Goal: Task Accomplishment & Management: Manage account settings

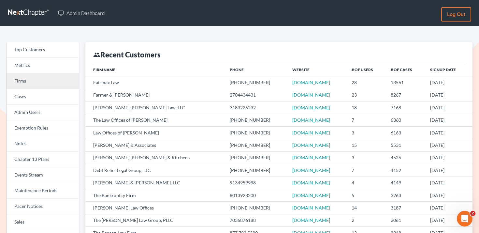
click at [52, 82] on link "Firms" at bounding box center [43, 81] width 72 height 16
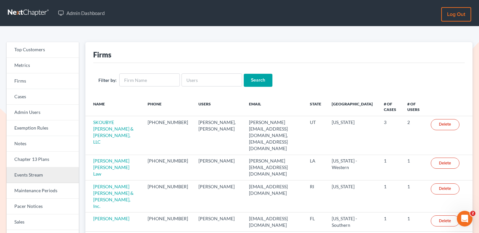
click at [50, 175] on link "Events Stream" at bounding box center [43, 175] width 72 height 16
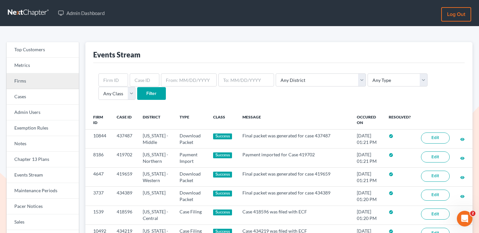
click at [65, 78] on link "Firms" at bounding box center [43, 81] width 72 height 16
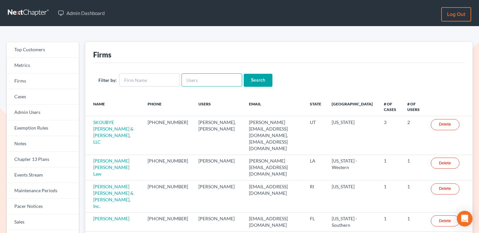
click at [202, 79] on input "text" at bounding box center [212, 79] width 61 height 13
paste input "[PERSON_NAME][EMAIL_ADDRESS][DOMAIN_NAME]"
type input "[PERSON_NAME][EMAIL_ADDRESS][DOMAIN_NAME]"
click at [258, 79] on input "Search" at bounding box center [258, 80] width 29 height 13
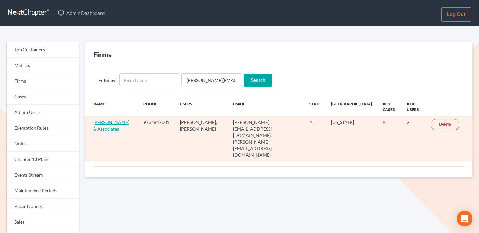
click at [103, 122] on link "Beylerian & Associates" at bounding box center [111, 125] width 36 height 12
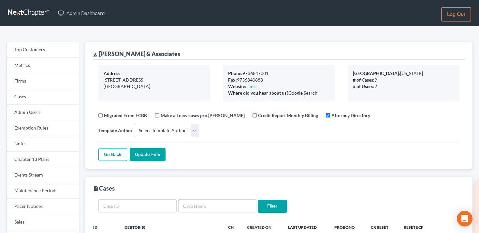
select select
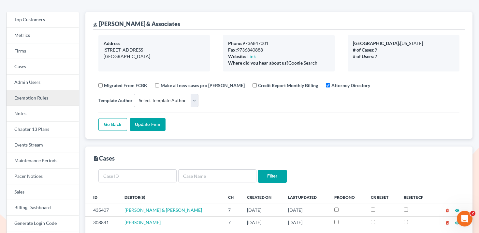
scroll to position [30, 0]
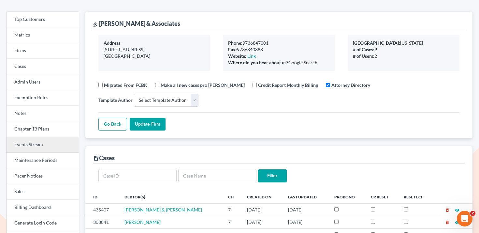
click at [45, 143] on link "Events Stream" at bounding box center [43, 145] width 72 height 16
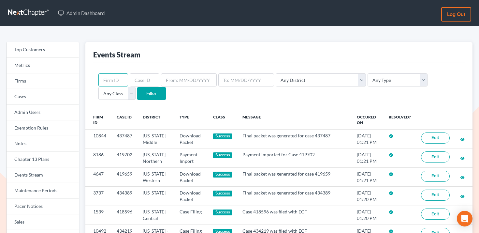
click at [120, 81] on input "text" at bounding box center [113, 79] width 30 height 13
paste input "7833"
type input "7833"
click at [137, 92] on input "Filter" at bounding box center [151, 93] width 29 height 13
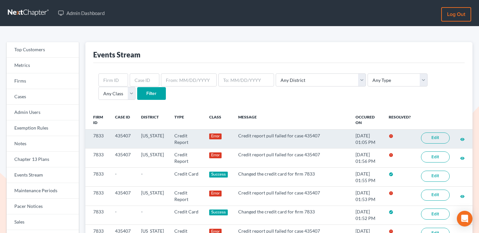
click at [435, 138] on link "Edit" at bounding box center [435, 137] width 29 height 11
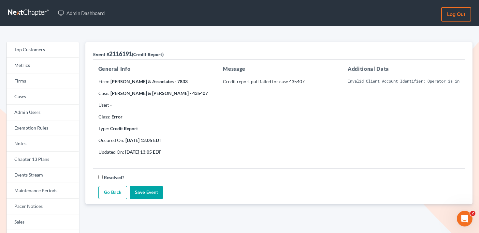
click at [366, 80] on pre "Invalid Client Account Identifier; Operator is inactive. Please visit our websi…" at bounding box center [404, 81] width 112 height 6
copy div "Invalid Client Account Identifier; Operator is inactive. Please visit our websi…"
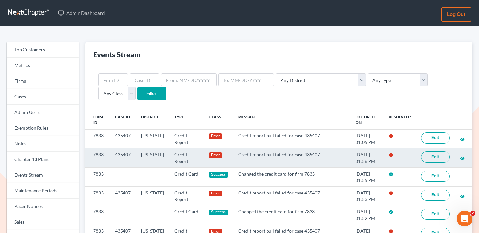
click at [432, 153] on link "Edit" at bounding box center [435, 156] width 29 height 11
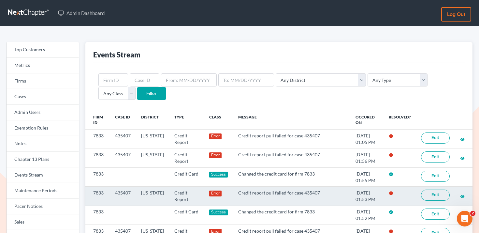
click at [445, 191] on link "Edit" at bounding box center [435, 194] width 29 height 11
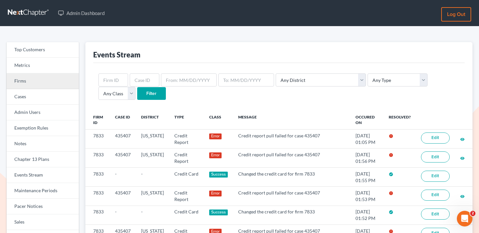
click at [52, 84] on link "Firms" at bounding box center [43, 81] width 72 height 16
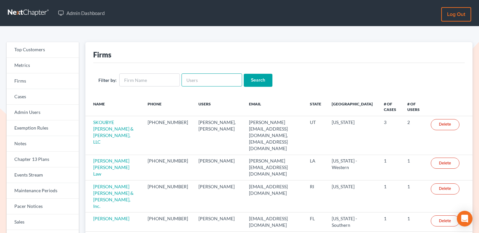
click at [193, 77] on input "text" at bounding box center [212, 79] width 61 height 13
click at [146, 83] on input "text" at bounding box center [149, 79] width 61 height 13
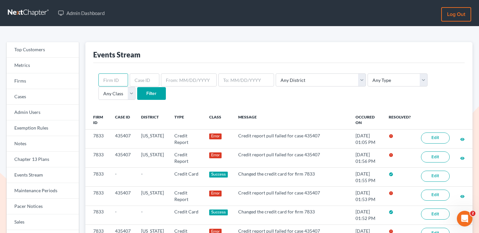
click at [115, 78] on input "text" at bounding box center [113, 79] width 30 height 13
paste input "416070"
type input "416070"
click at [140, 80] on input "text" at bounding box center [145, 79] width 30 height 13
paste input "416070"
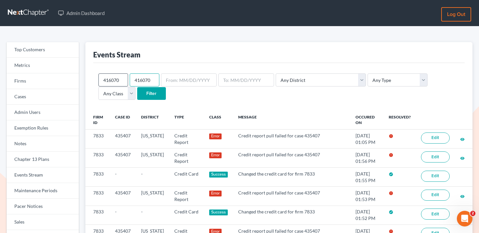
type input "416070"
click at [113, 80] on input "416070" at bounding box center [113, 79] width 30 height 13
click at [137, 95] on input "Filter" at bounding box center [151, 93] width 29 height 13
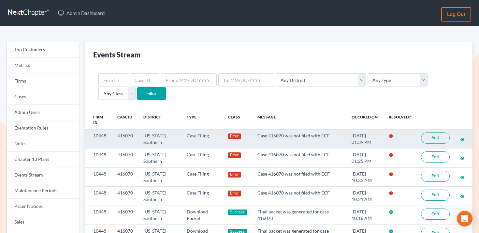
click at [436, 134] on link "Edit" at bounding box center [435, 137] width 29 height 11
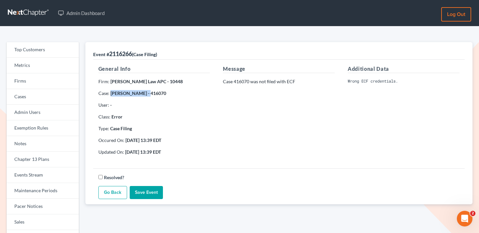
drag, startPoint x: 145, startPoint y: 94, endPoint x: 111, endPoint y: 94, distance: 34.6
click at [111, 94] on strong "Jennifer Sanborn - 416070" at bounding box center [139, 93] width 56 height 6
copy strong "Jennifer Sanborn"
click at [161, 92] on strong "Jennifer Sanborn - 416070" at bounding box center [139, 93] width 56 height 6
click at [158, 93] on strong "Jennifer Sanborn - 416070" at bounding box center [139, 93] width 56 height 6
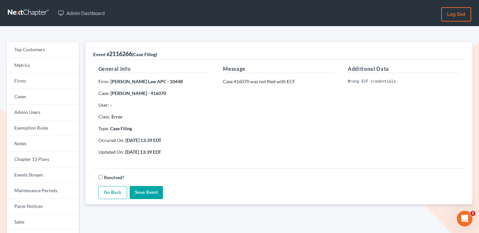
click at [158, 93] on strong "Jennifer Sanborn - 416070" at bounding box center [139, 93] width 56 height 6
click at [169, 78] on p "Firm: Mark A Nelson Law APC - 10448" at bounding box center [154, 81] width 112 height 7
click at [169, 81] on strong "Mark A Nelson Law APC - 10448" at bounding box center [147, 82] width 72 height 6
copy strong "10448"
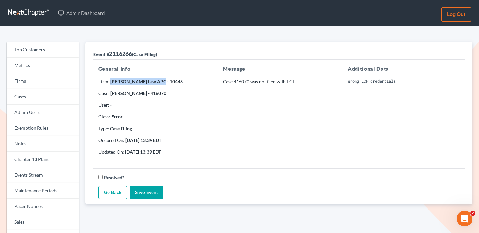
drag, startPoint x: 110, startPoint y: 81, endPoint x: 159, endPoint y: 80, distance: 49.6
click at [159, 80] on strong "Mark A Nelson Law APC - 10448" at bounding box center [147, 82] width 72 height 6
copy strong "[PERSON_NAME] Law APC"
click at [30, 78] on link "Firms" at bounding box center [43, 81] width 72 height 16
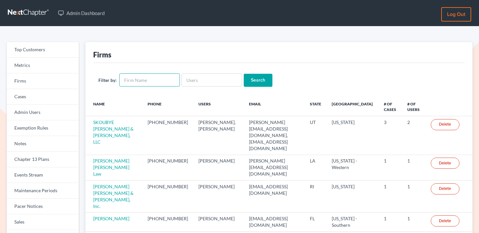
click at [153, 77] on input "text" at bounding box center [149, 79] width 61 height 13
paste input "[PERSON_NAME] Law APC"
type input "[PERSON_NAME] Law APC"
click at [254, 81] on input "Search" at bounding box center [258, 80] width 29 height 13
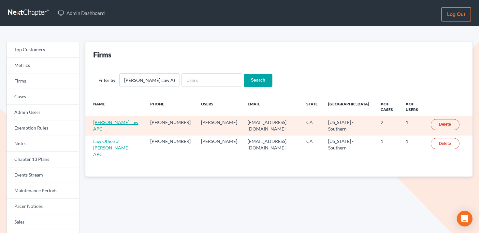
click at [110, 121] on link "[PERSON_NAME] Law APC" at bounding box center [115, 125] width 45 height 12
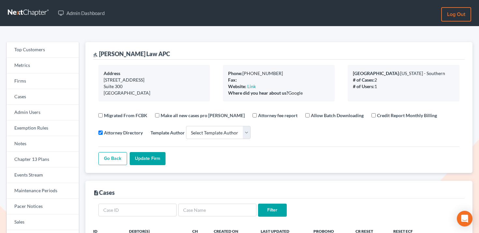
select select
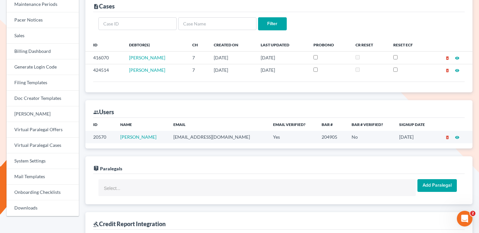
scroll to position [187, 0]
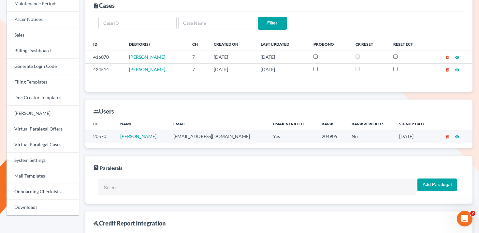
click at [199, 137] on td "[EMAIL_ADDRESS][DOMAIN_NAME]" at bounding box center [217, 136] width 99 height 12
copy td "[EMAIL_ADDRESS][DOMAIN_NAME]"
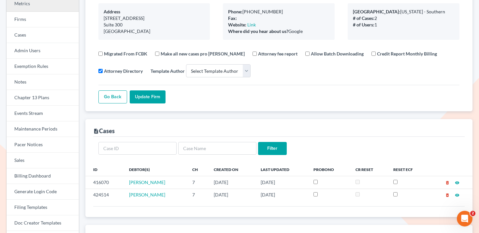
scroll to position [0, 0]
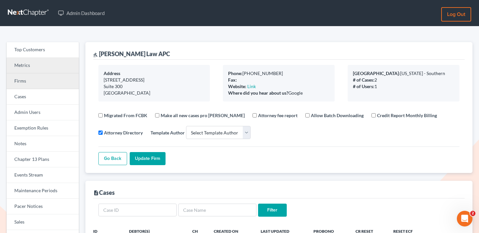
click at [53, 73] on div "Top Customers Metrics Firms Cases Admin Users Exemption Rules Notes Chapter 13 …" at bounding box center [43, 222] width 72 height 360
click at [53, 81] on link "Firms" at bounding box center [43, 81] width 72 height 16
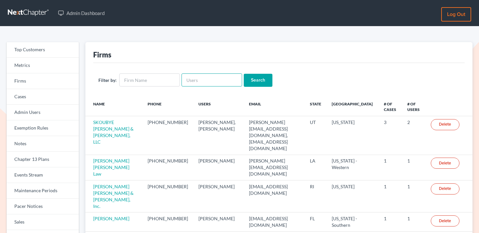
click at [206, 83] on input "text" at bounding box center [212, 79] width 61 height 13
paste input "[PERSON_NAME][EMAIL_ADDRESS][DOMAIN_NAME]"
type input "[PERSON_NAME][EMAIL_ADDRESS][DOMAIN_NAME]"
click at [253, 82] on input "Search" at bounding box center [258, 80] width 29 height 13
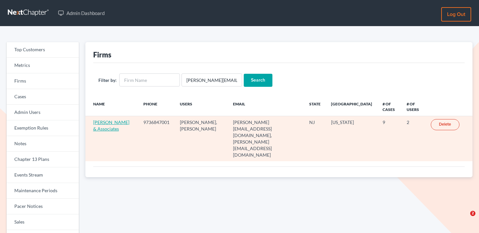
click at [101, 129] on link "[PERSON_NAME] & Associates" at bounding box center [111, 125] width 36 height 12
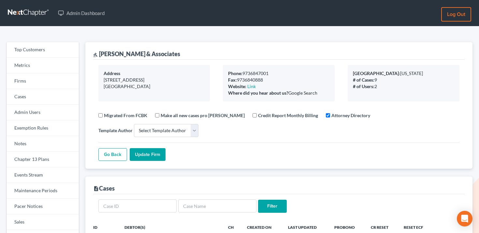
select select
click at [35, 179] on link "Events Stream" at bounding box center [43, 175] width 72 height 16
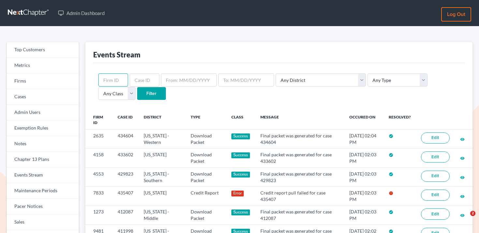
click at [119, 78] on input "text" at bounding box center [113, 79] width 30 height 13
paste input "7833"
type input "7833"
click at [137, 94] on input "Filter" at bounding box center [151, 93] width 29 height 13
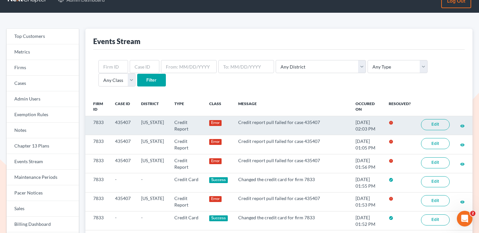
click at [440, 127] on link "Edit" at bounding box center [435, 124] width 29 height 11
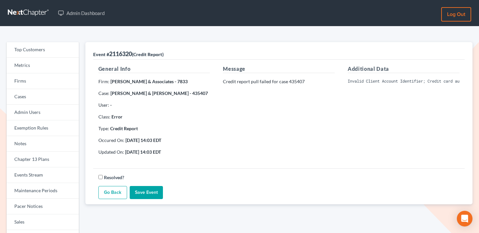
click at [374, 84] on div "Additional Data Invalid Client Account Identifier; Credit card authorization fa…" at bounding box center [403, 113] width 125 height 96
click at [375, 83] on pre "Invalid Client Account Identifier; Credit card authorization failed: The credit…" at bounding box center [404, 81] width 112 height 6
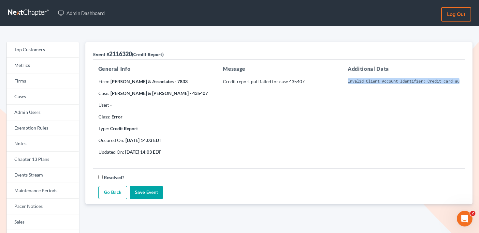
copy div "Invalid Client Account Identifier; Credit card authorization failed: The credit…"
click at [47, 76] on link "Firms" at bounding box center [43, 81] width 72 height 16
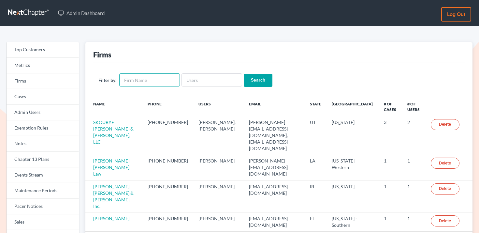
click at [139, 77] on input "text" at bounding box center [149, 79] width 61 height 13
paste input "[PERSON_NAME] Law Group"
type input "[PERSON_NAME] Law Group"
click at [263, 79] on input "Search" at bounding box center [258, 80] width 29 height 13
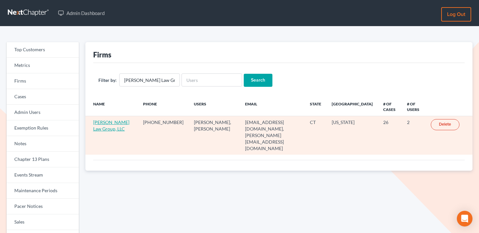
click at [109, 127] on link "[PERSON_NAME] Law Group, LLC" at bounding box center [111, 125] width 36 height 12
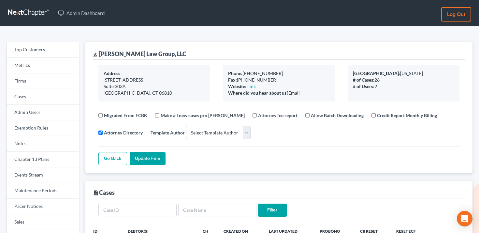
select select
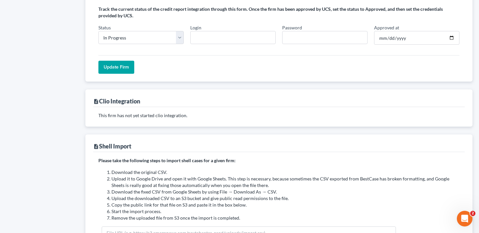
scroll to position [573, 0]
click at [135, 35] on select "In Progress Not Approved Approved Retry" at bounding box center [140, 38] width 85 height 13
select select "approved"
click at [98, 32] on select "In Progress Not Approved Approved Retry" at bounding box center [140, 38] width 85 height 13
click at [250, 43] on input "Login" at bounding box center [232, 38] width 85 height 13
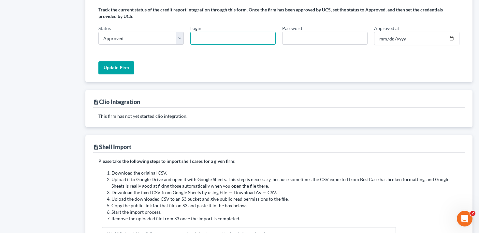
paste input "chrispnorris"
type input "chrispnorris"
click at [337, 40] on input "Password" at bounding box center [324, 38] width 85 height 13
paste input "NCEX8307x1!"
type input "NCEX8307x1!"
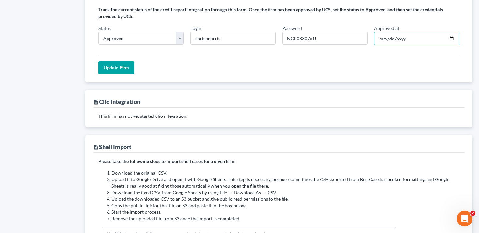
click at [400, 40] on input "Approved at" at bounding box center [416, 39] width 85 height 14
click at [387, 38] on input "Approved at" at bounding box center [416, 39] width 85 height 14
click at [450, 39] on input "Approved at" at bounding box center [416, 39] width 85 height 14
type input "[DATE]"
click at [128, 67] on input "Update Firm" at bounding box center [116, 67] width 36 height 13
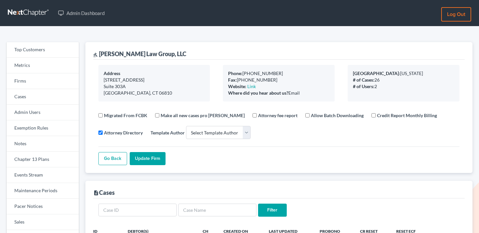
select select
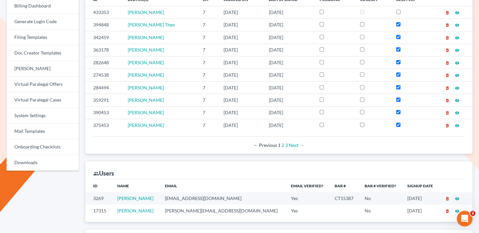
scroll to position [285, 0]
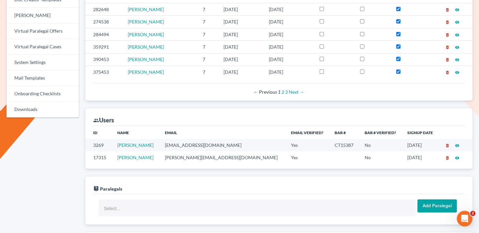
click at [207, 145] on td "[EMAIL_ADDRESS][DOMAIN_NAME]" at bounding box center [223, 145] width 126 height 12
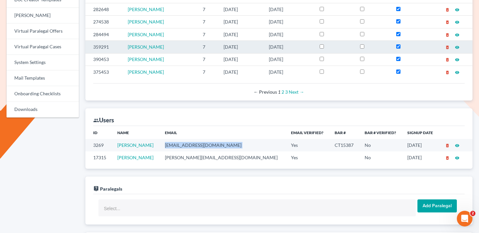
copy td "[EMAIL_ADDRESS][DOMAIN_NAME]"
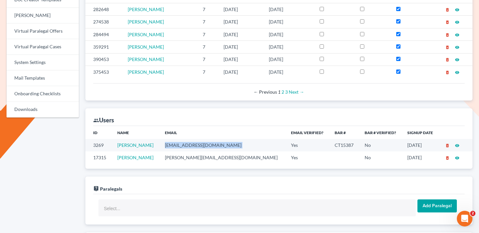
click at [199, 161] on td "[PERSON_NAME][EMAIL_ADDRESS][DOMAIN_NAME]" at bounding box center [223, 157] width 126 height 12
click at [204, 157] on td "[PERSON_NAME][EMAIL_ADDRESS][DOMAIN_NAME]" at bounding box center [223, 157] width 126 height 12
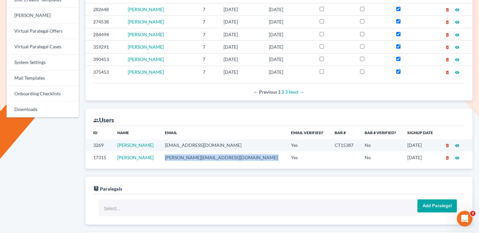
copy td "[PERSON_NAME][EMAIL_ADDRESS][DOMAIN_NAME]"
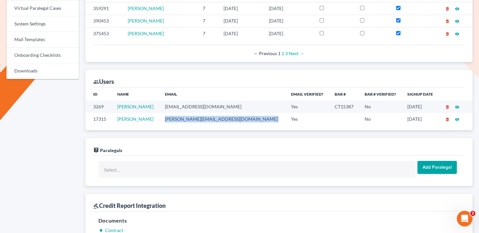
scroll to position [351, 0]
